Goal: Register for event/course

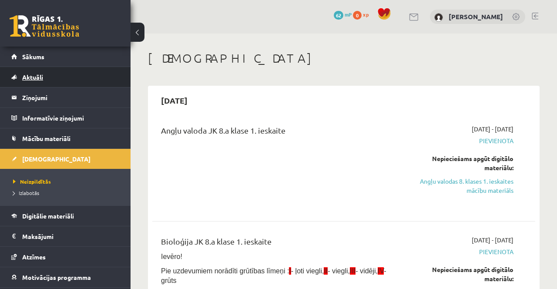
click at [22, 67] on link "Aktuāli" at bounding box center [65, 77] width 108 height 20
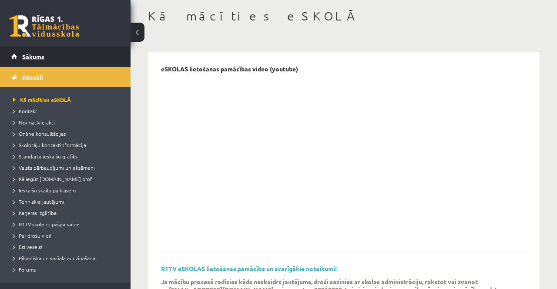
click at [30, 57] on span "Sākums" at bounding box center [33, 57] width 22 height 8
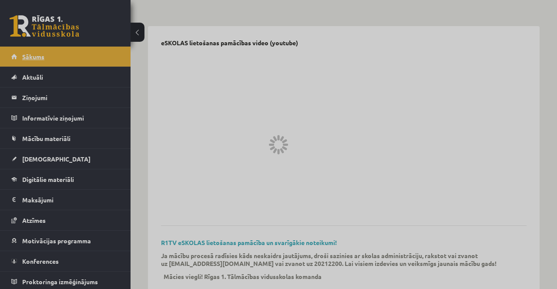
scroll to position [70, 0]
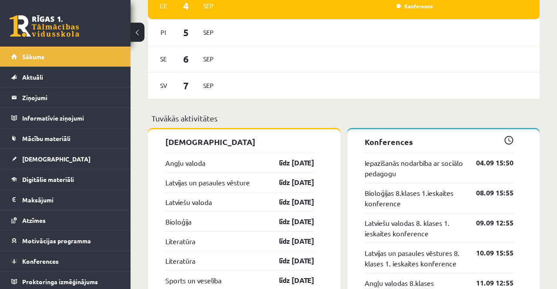
scroll to position [770, 0]
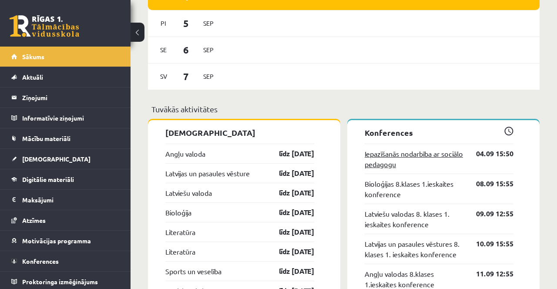
click at [433, 153] on link "Iepazīšanās nodarbība ar sociālo pedagogu" at bounding box center [413, 158] width 98 height 21
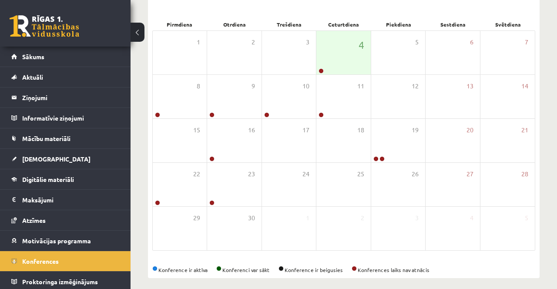
scroll to position [127, 0]
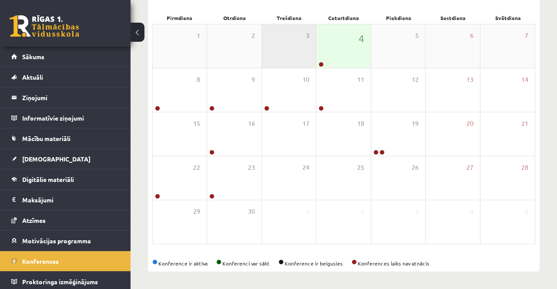
click at [314, 58] on div "3" at bounding box center [289, 45] width 54 height 43
click at [321, 63] on link at bounding box center [320, 64] width 5 height 5
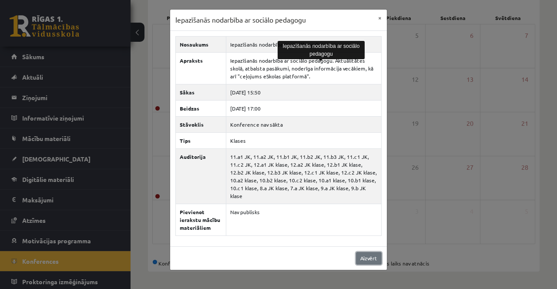
click at [374, 252] on link "Aizvērt" at bounding box center [369, 258] width 26 height 13
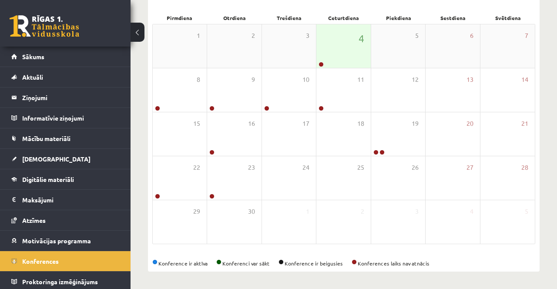
click at [339, 50] on div "4" at bounding box center [343, 45] width 54 height 43
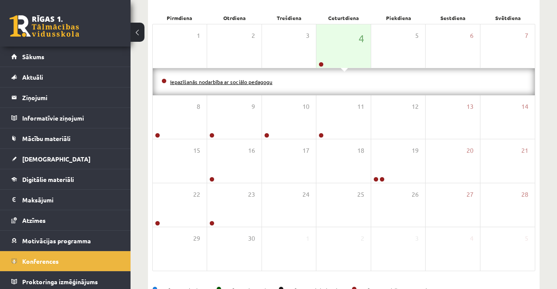
click at [222, 83] on link "Iepazīšanās nodarbība ar sociālo pedagogu" at bounding box center [221, 81] width 102 height 7
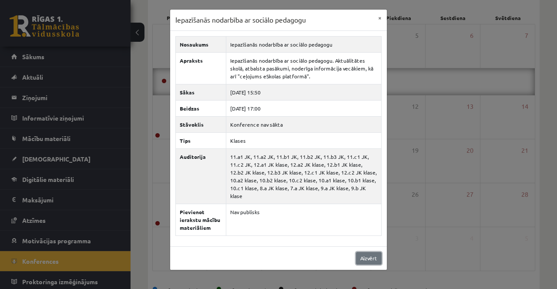
click at [377, 252] on link "Aizvērt" at bounding box center [369, 258] width 26 height 13
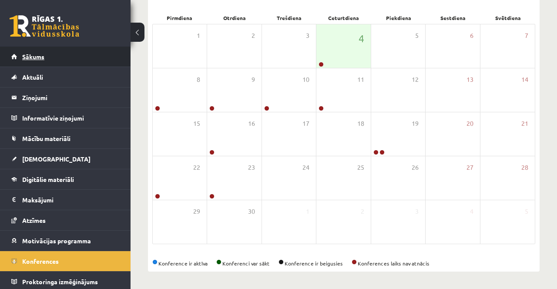
click at [64, 57] on link "Sākums" at bounding box center [65, 57] width 108 height 20
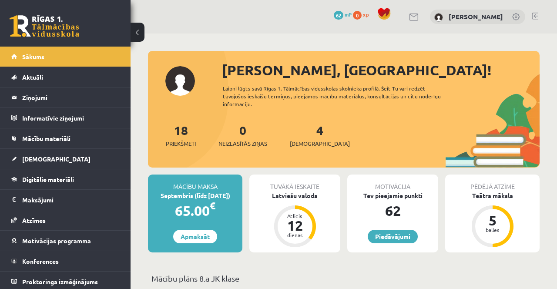
click at [136, 35] on button at bounding box center [137, 32] width 14 height 19
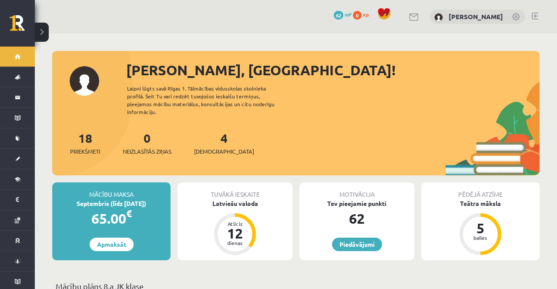
click at [46, 29] on button at bounding box center [42, 32] width 14 height 19
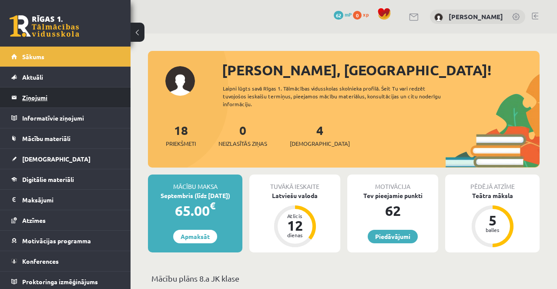
click at [55, 101] on legend "Ziņojumi 0" at bounding box center [70, 97] width 97 height 20
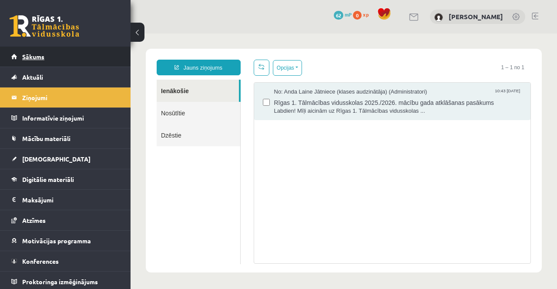
click at [39, 59] on span "Sākums" at bounding box center [33, 57] width 22 height 8
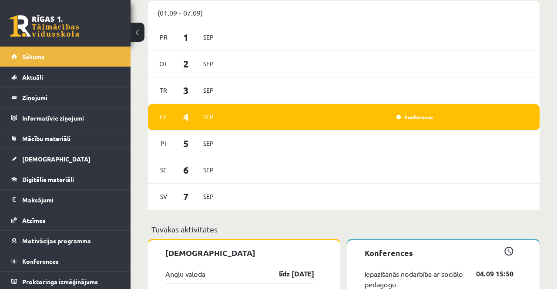
scroll to position [660, 0]
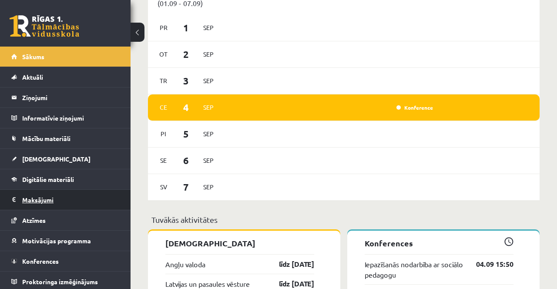
click at [79, 200] on legend "Maksājumi 0" at bounding box center [70, 200] width 97 height 20
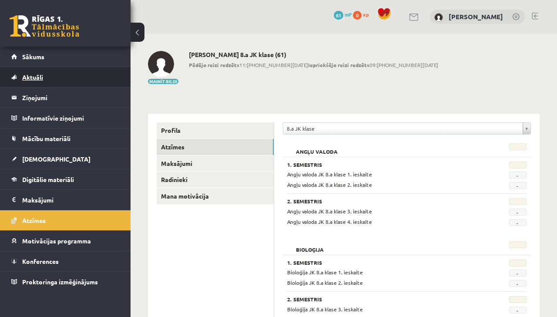
click at [79, 68] on link "Aktuāli" at bounding box center [65, 77] width 108 height 20
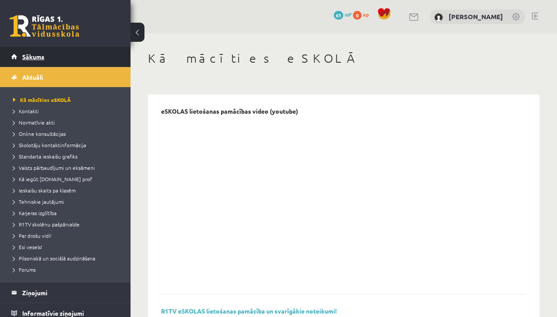
click at [87, 63] on link "Sākums" at bounding box center [65, 57] width 108 height 20
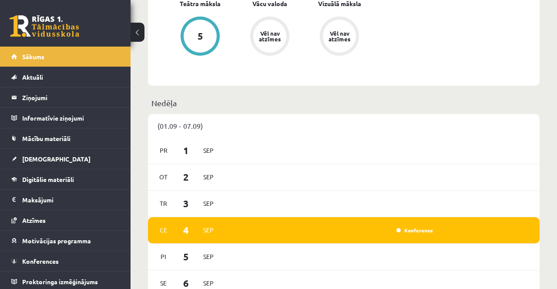
scroll to position [543, 0]
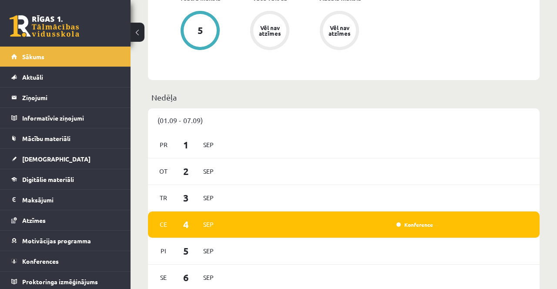
click at [271, 220] on div "Konference" at bounding box center [330, 225] width 212 height 10
click at [410, 221] on link "Konference" at bounding box center [414, 224] width 37 height 7
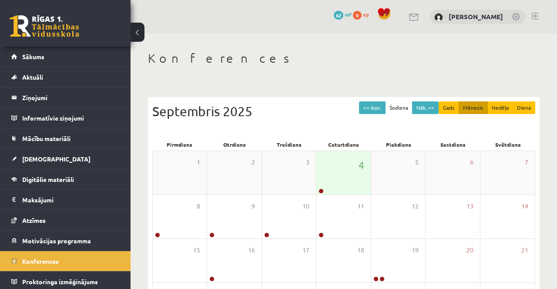
click at [345, 182] on div "4" at bounding box center [343, 172] width 54 height 43
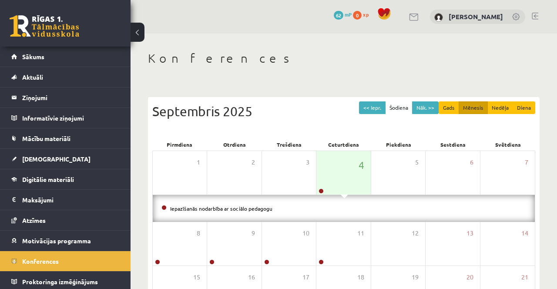
click at [300, 209] on li "Iepazīšanās nodarbība ar sociālo pedagogu" at bounding box center [343, 208] width 364 height 10
click at [230, 210] on link "Iepazīšanās nodarbība ar sociālo pedagogu" at bounding box center [221, 208] width 102 height 7
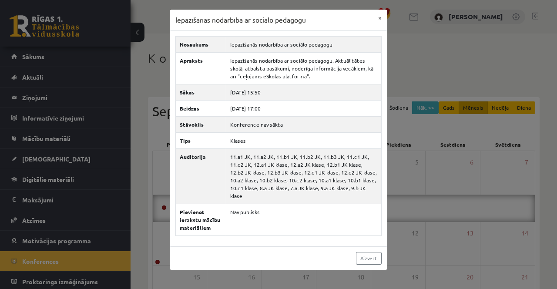
click at [419, 149] on div "Iepazīšanās nodarbība ar sociālo pedagogu × Nosaukums Iepazīšanās nodarbība ar …" at bounding box center [278, 144] width 557 height 289
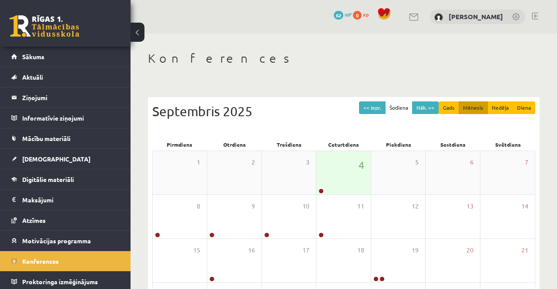
click at [347, 168] on div "4" at bounding box center [343, 172] width 54 height 43
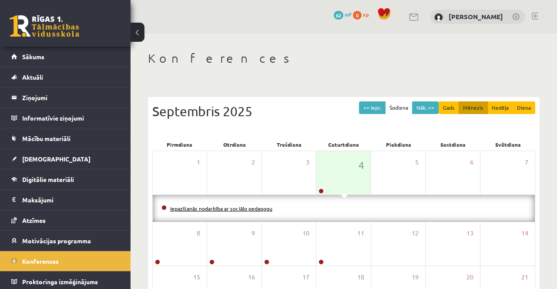
click at [260, 210] on link "Iepazīšanās nodarbība ar sociālo pedagogu" at bounding box center [221, 208] width 102 height 7
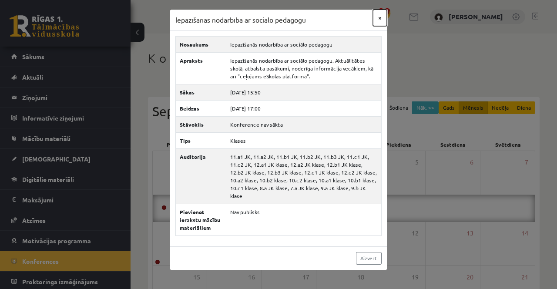
click at [382, 19] on button "×" at bounding box center [380, 18] width 14 height 17
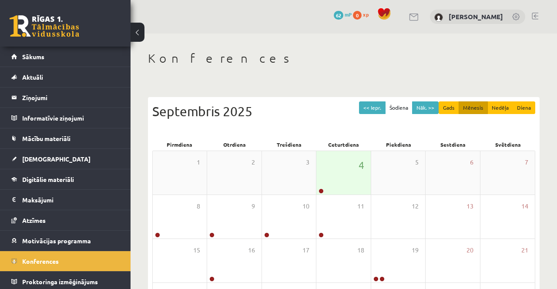
click at [333, 169] on div "4" at bounding box center [343, 172] width 54 height 43
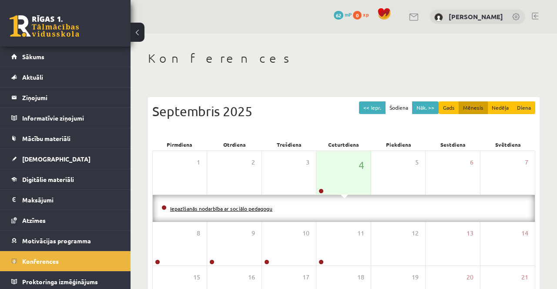
click at [236, 209] on link "Iepazīšanās nodarbība ar sociālo pedagogu" at bounding box center [221, 208] width 102 height 7
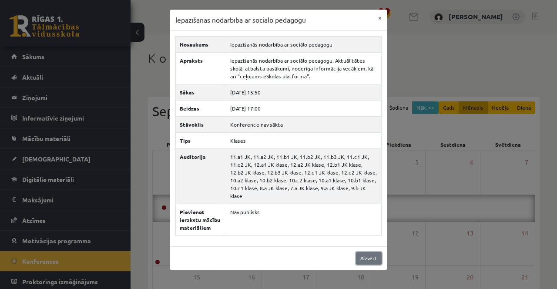
click at [370, 252] on link "Aizvērt" at bounding box center [369, 258] width 26 height 13
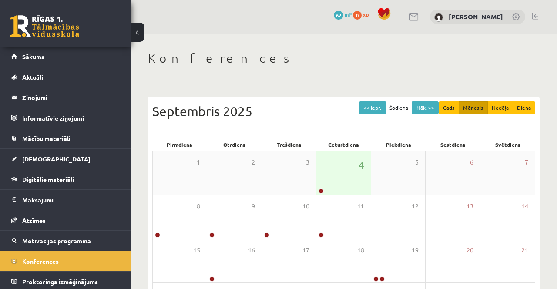
click at [350, 174] on div "4" at bounding box center [343, 172] width 54 height 43
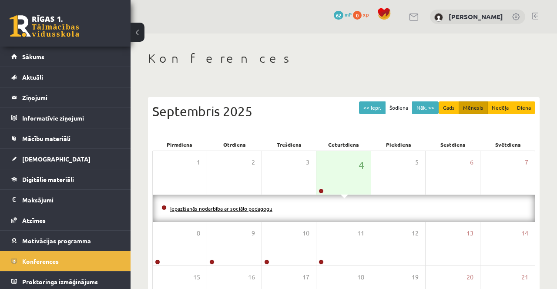
click at [267, 210] on link "Iepazīšanās nodarbība ar sociālo pedagogu" at bounding box center [221, 208] width 102 height 7
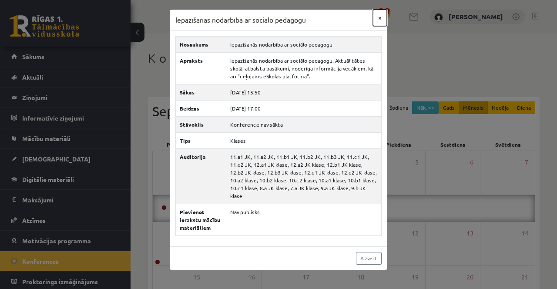
click at [376, 20] on button "×" at bounding box center [380, 18] width 14 height 17
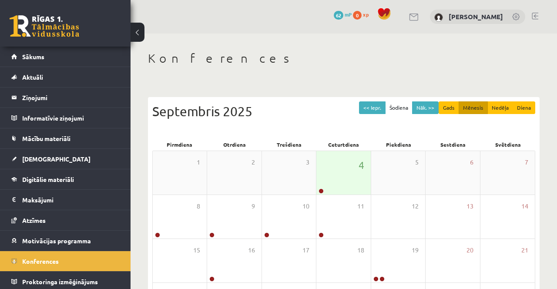
click at [349, 177] on div "4" at bounding box center [343, 172] width 54 height 43
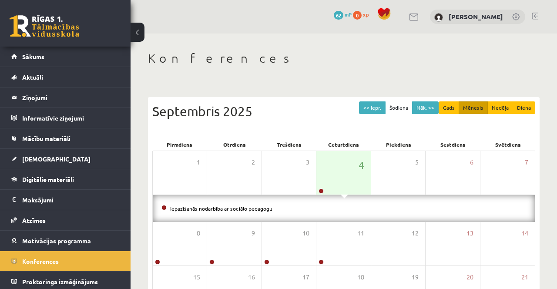
click at [280, 212] on li "Iepazīšanās nodarbība ar sociālo pedagogu" at bounding box center [343, 208] width 364 height 10
click at [254, 210] on link "Iepazīšanās nodarbība ar sociālo pedagogu" at bounding box center [221, 208] width 102 height 7
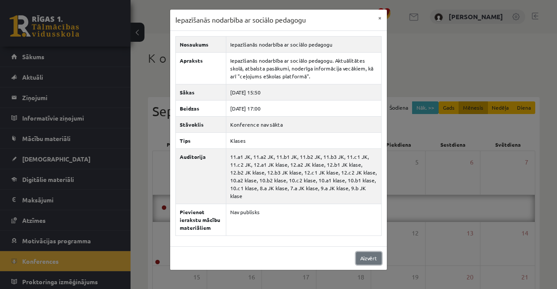
click at [373, 254] on link "Aizvērt" at bounding box center [369, 258] width 26 height 13
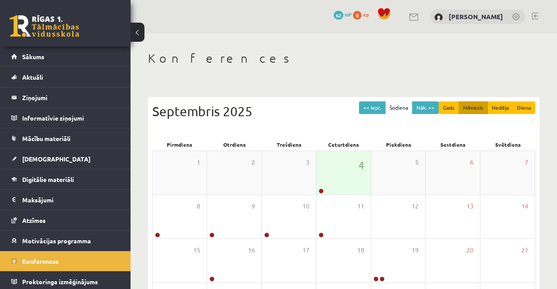
click at [345, 170] on div "4" at bounding box center [343, 172] width 54 height 43
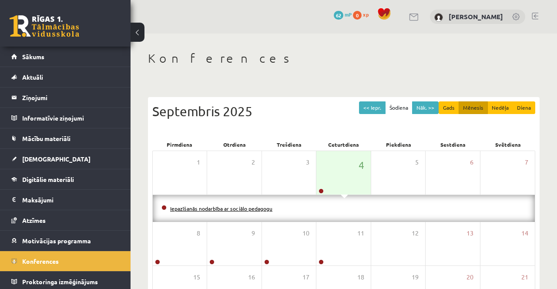
click at [252, 210] on link "Iepazīšanās nodarbība ar sociālo pedagogu" at bounding box center [221, 208] width 102 height 7
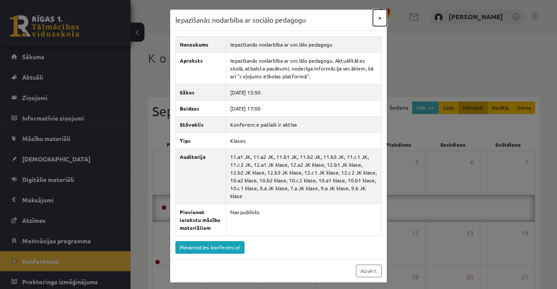
click at [378, 16] on button "×" at bounding box center [380, 18] width 14 height 17
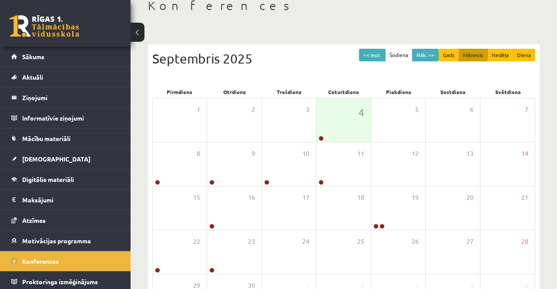
scroll to position [99, 0]
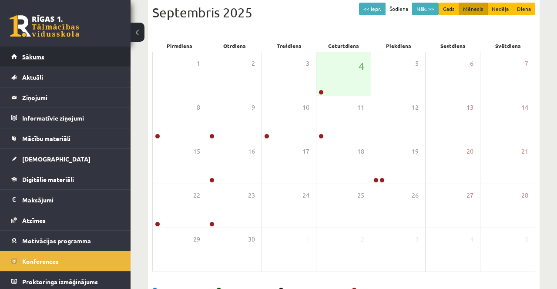
click at [59, 60] on link "Sākums" at bounding box center [65, 57] width 108 height 20
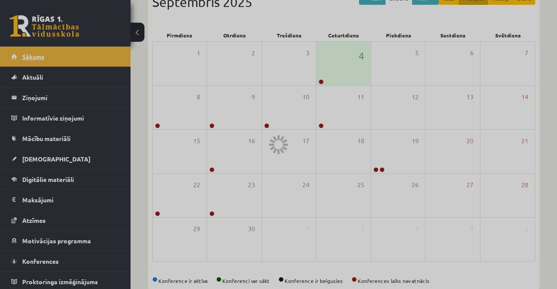
scroll to position [123, 0]
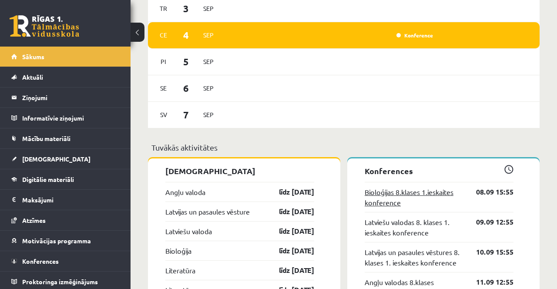
click at [382, 188] on link "Bioloģijas 8.klases 1.ieskaites konference" at bounding box center [413, 197] width 98 height 21
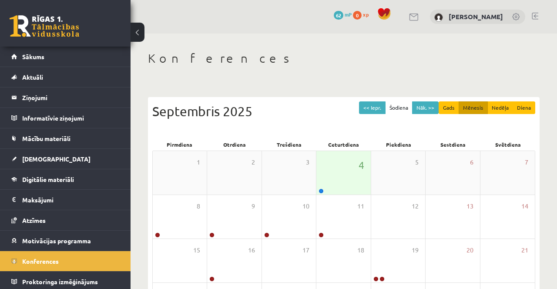
click at [339, 183] on div "4" at bounding box center [343, 172] width 54 height 43
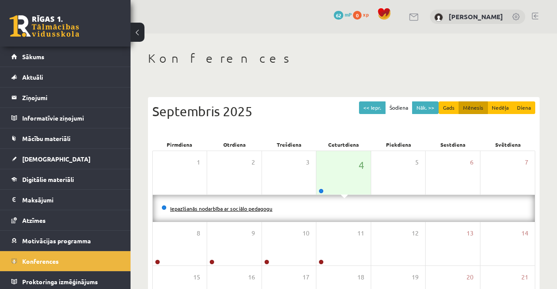
click at [246, 209] on link "Iepazīšanās nodarbība ar sociālo pedagogu" at bounding box center [221, 208] width 102 height 7
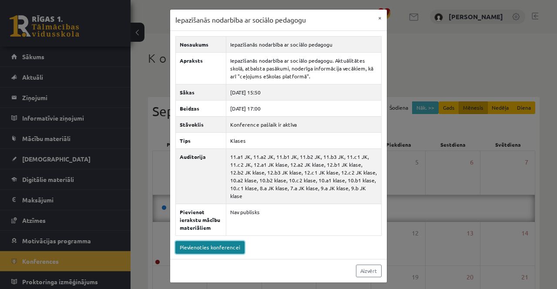
click at [222, 241] on link "Pievienoties konferencei" at bounding box center [209, 247] width 69 height 13
